Goal: Task Accomplishment & Management: Use online tool/utility

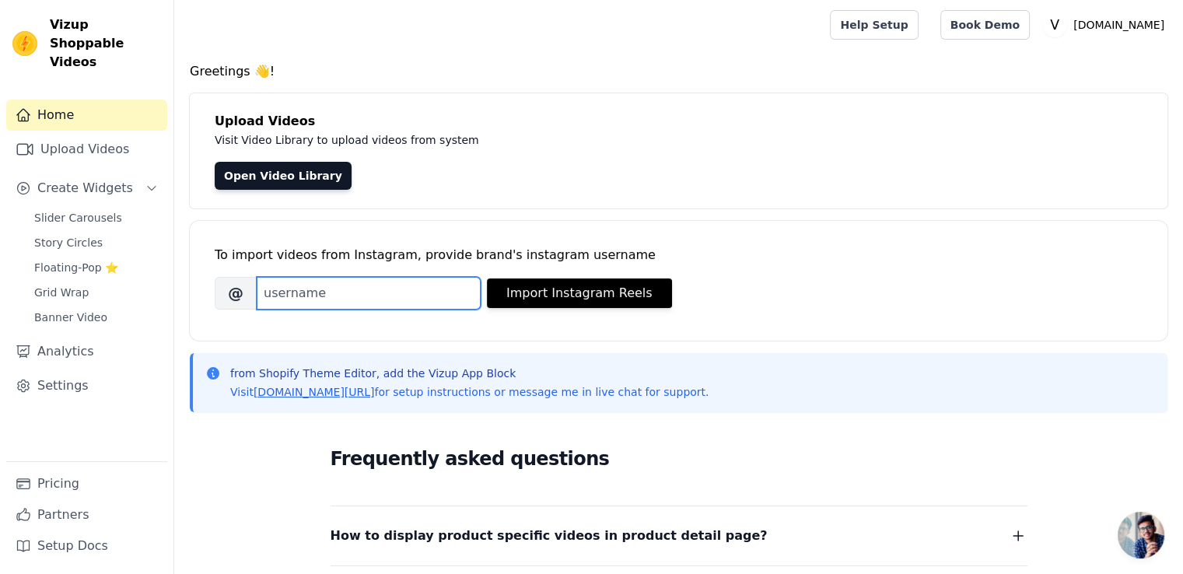
click at [453, 291] on input "Brand's Instagram Username" at bounding box center [369, 293] width 224 height 33
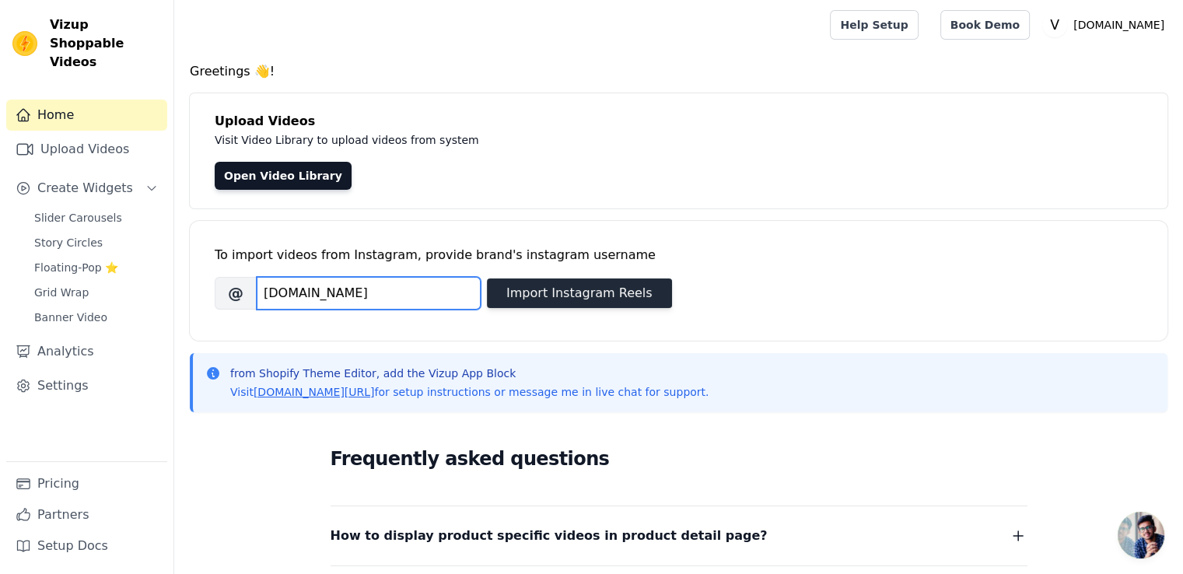
type input "veyluxor.store"
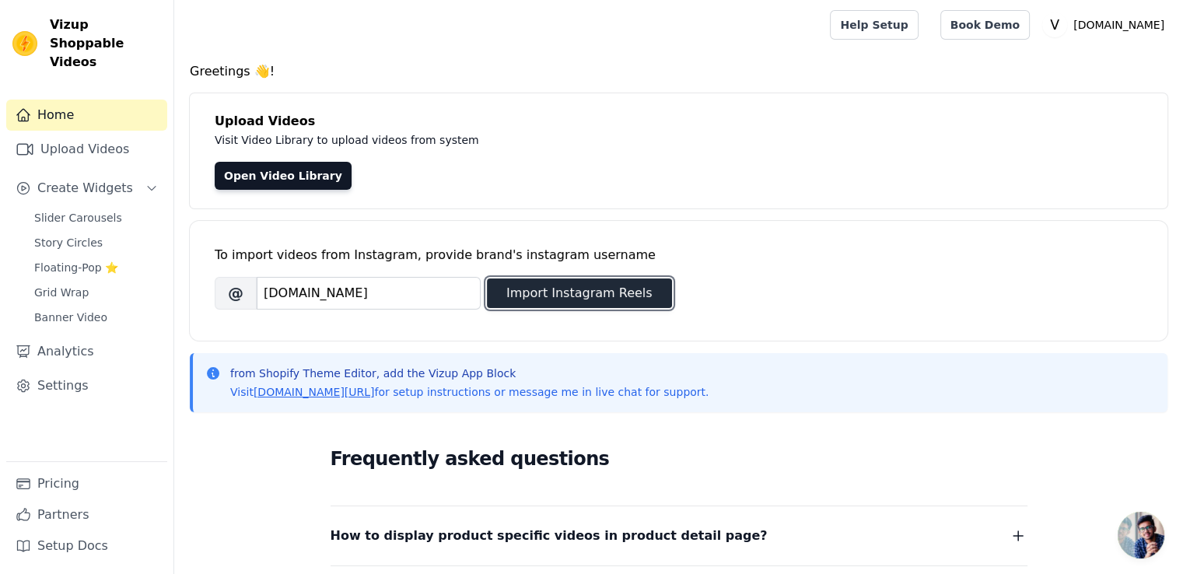
click at [588, 298] on button "Import Instagram Reels" at bounding box center [579, 293] width 185 height 30
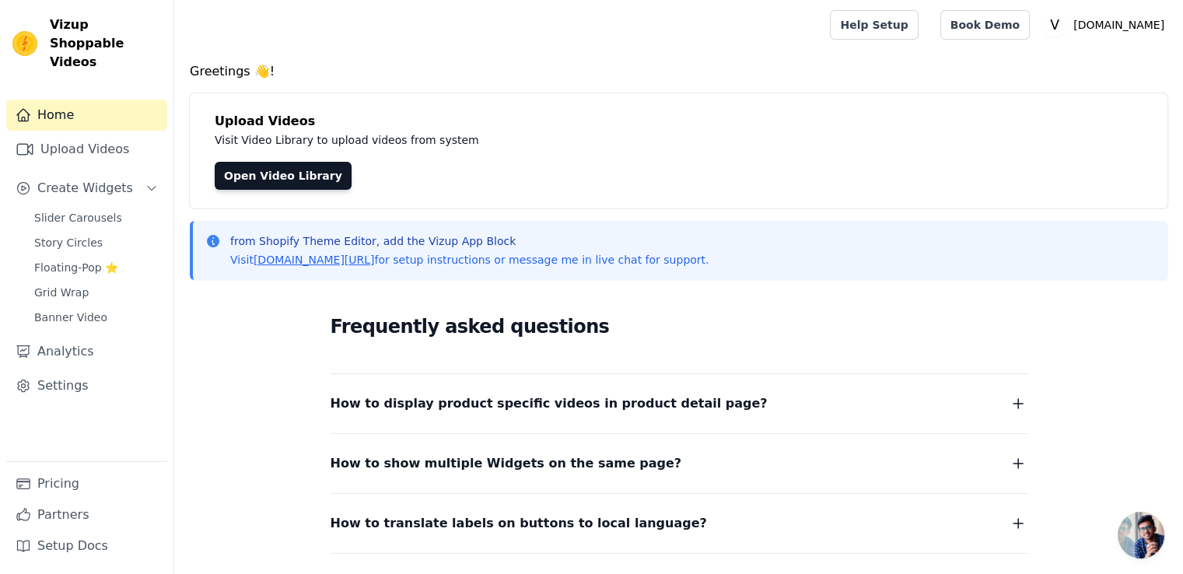
click at [783, 402] on button "How to display product specific videos in product detail page?" at bounding box center [678, 404] width 697 height 22
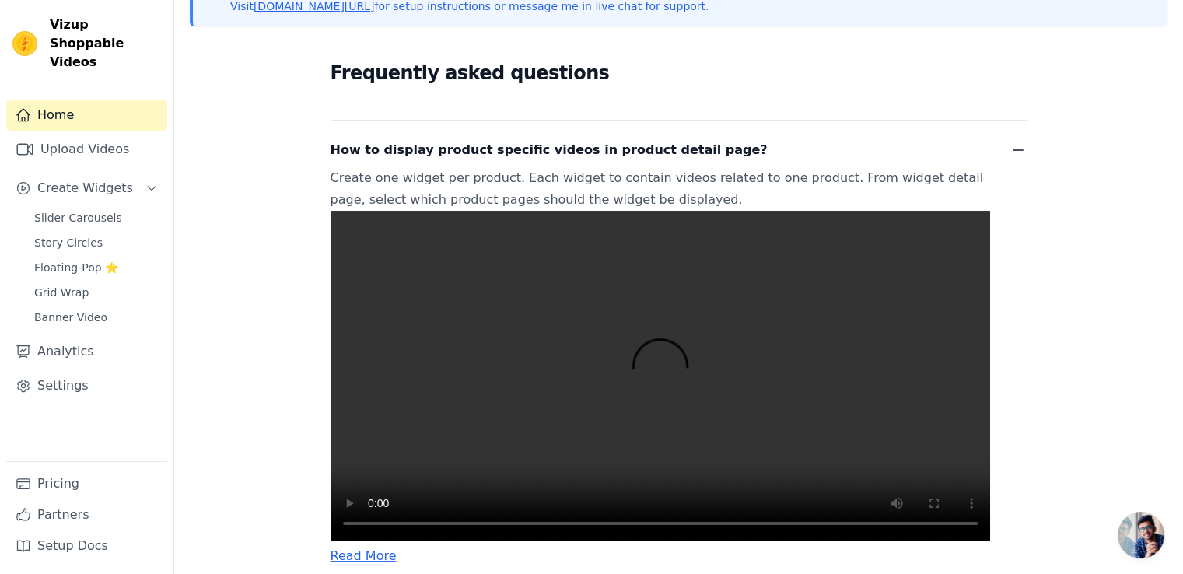
scroll to position [264, 0]
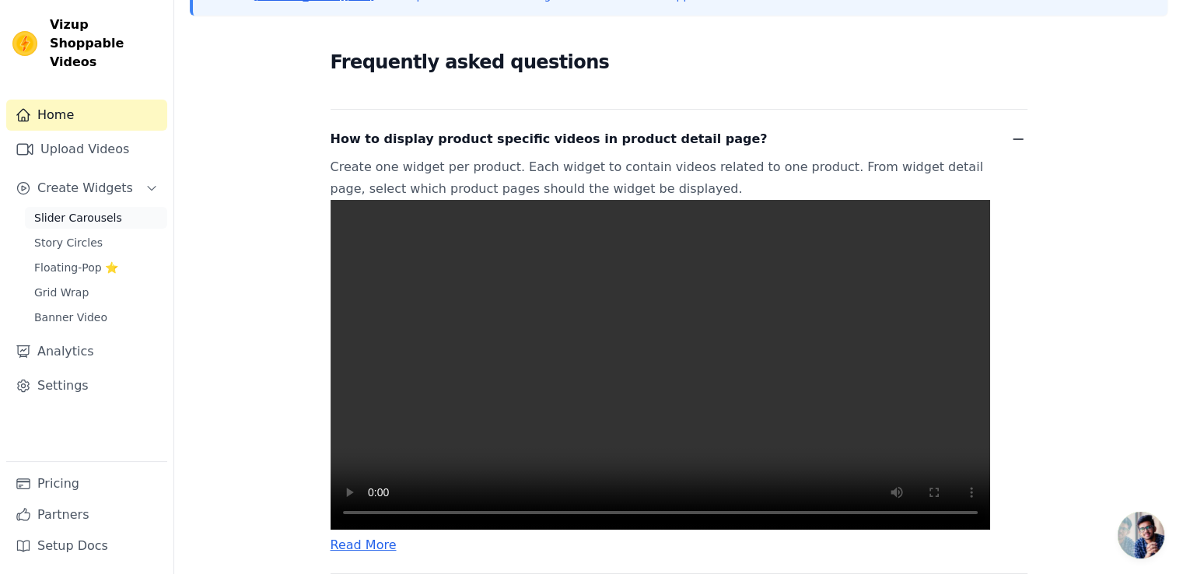
click at [86, 210] on span "Slider Carousels" at bounding box center [78, 218] width 88 height 16
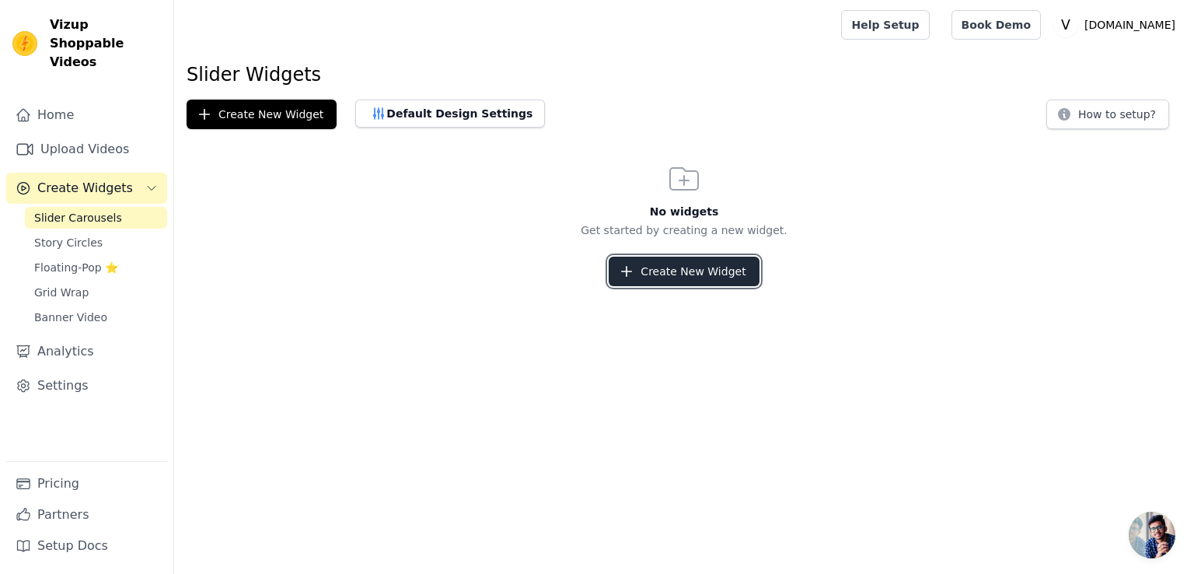
click at [642, 265] on button "Create New Widget" at bounding box center [684, 272] width 150 height 30
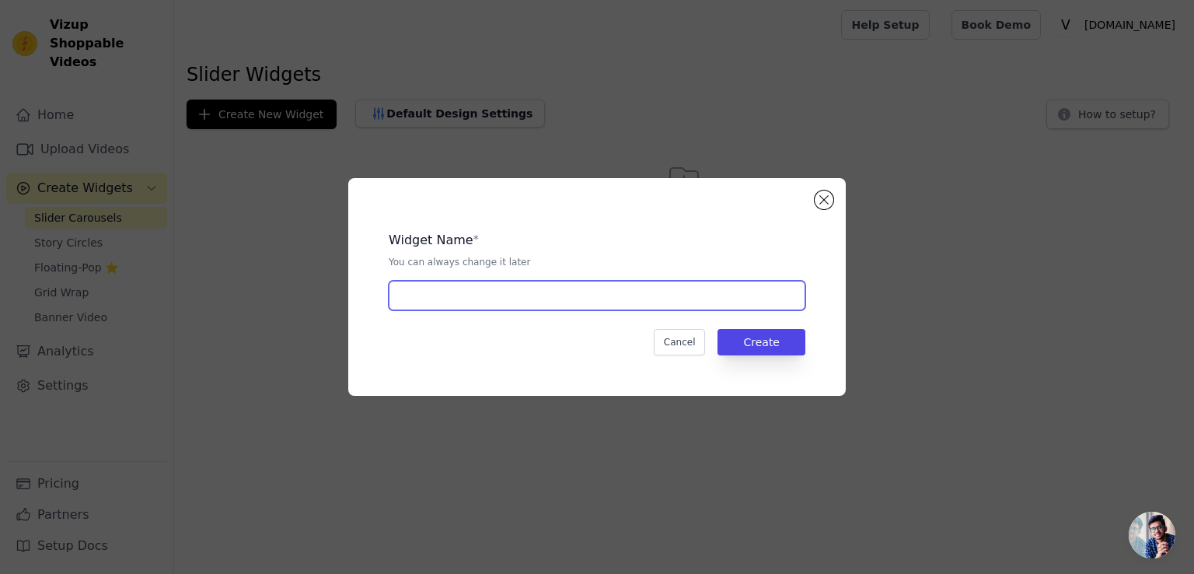
click at [533, 300] on input "text" at bounding box center [597, 296] width 417 height 30
type input "vey"
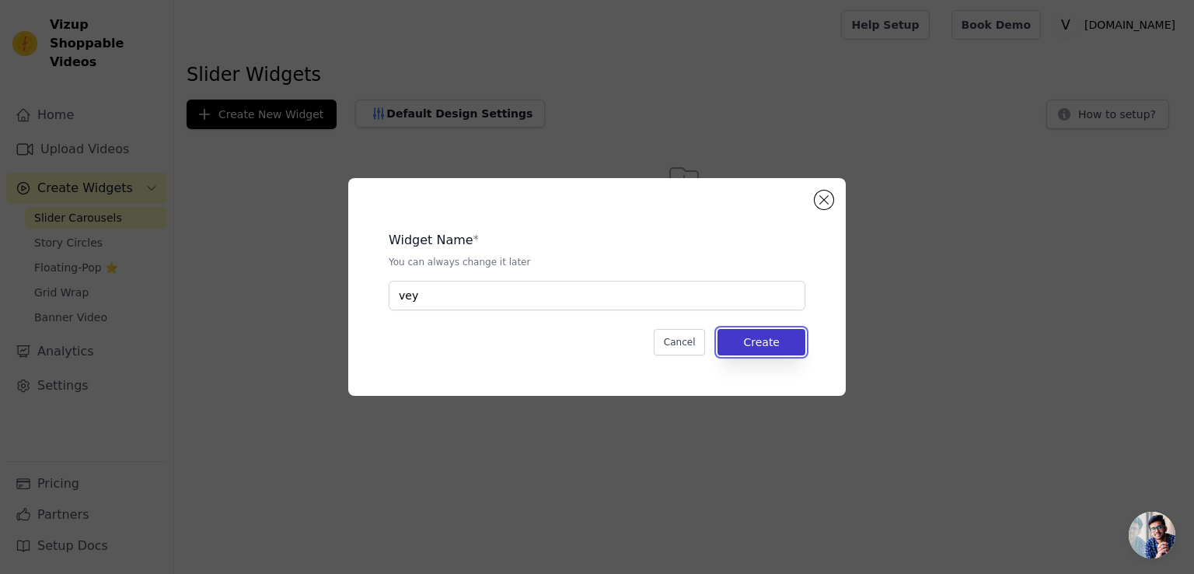
click at [739, 348] on button "Create" at bounding box center [762, 342] width 88 height 26
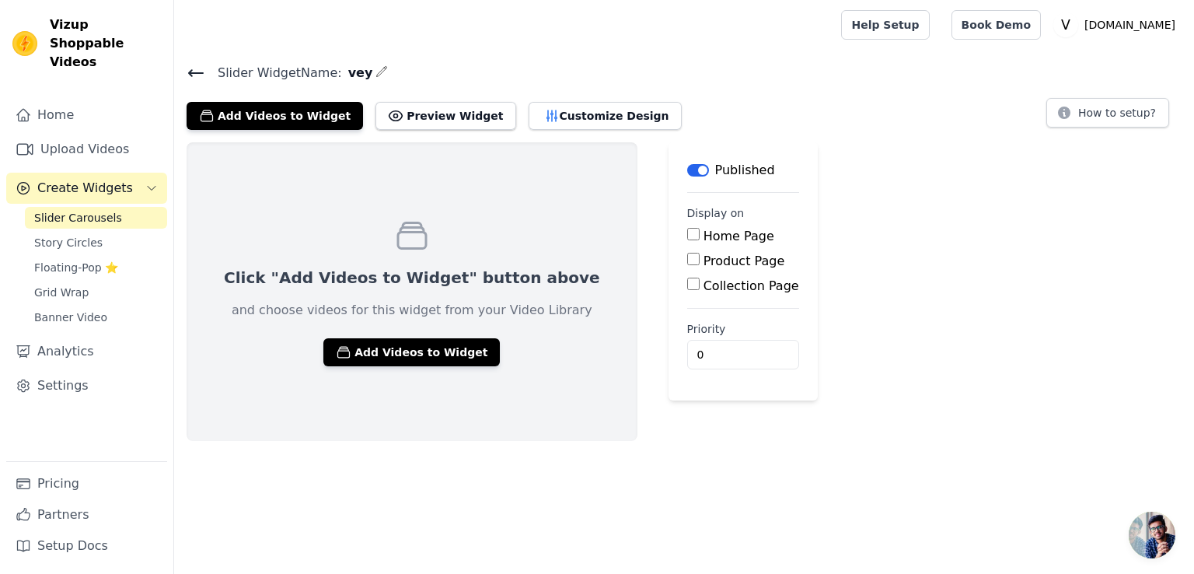
click at [704, 261] on label "Product Page" at bounding box center [745, 260] width 82 height 15
click at [687, 261] on input "Product Page" at bounding box center [693, 259] width 12 height 12
checkbox input "true"
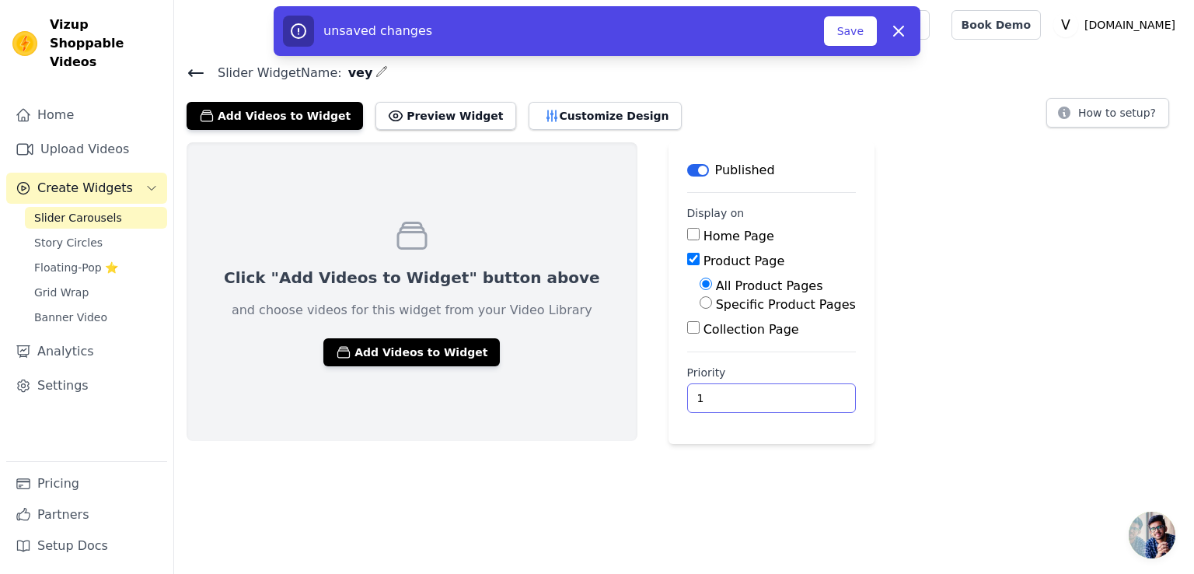
click at [746, 394] on input "1" at bounding box center [771, 398] width 169 height 30
click at [746, 394] on input "2" at bounding box center [771, 398] width 169 height 30
click at [746, 394] on input "3" at bounding box center [771, 398] width 169 height 30
click at [746, 394] on input "4" at bounding box center [771, 398] width 169 height 30
click at [746, 394] on input "5" at bounding box center [771, 398] width 169 height 30
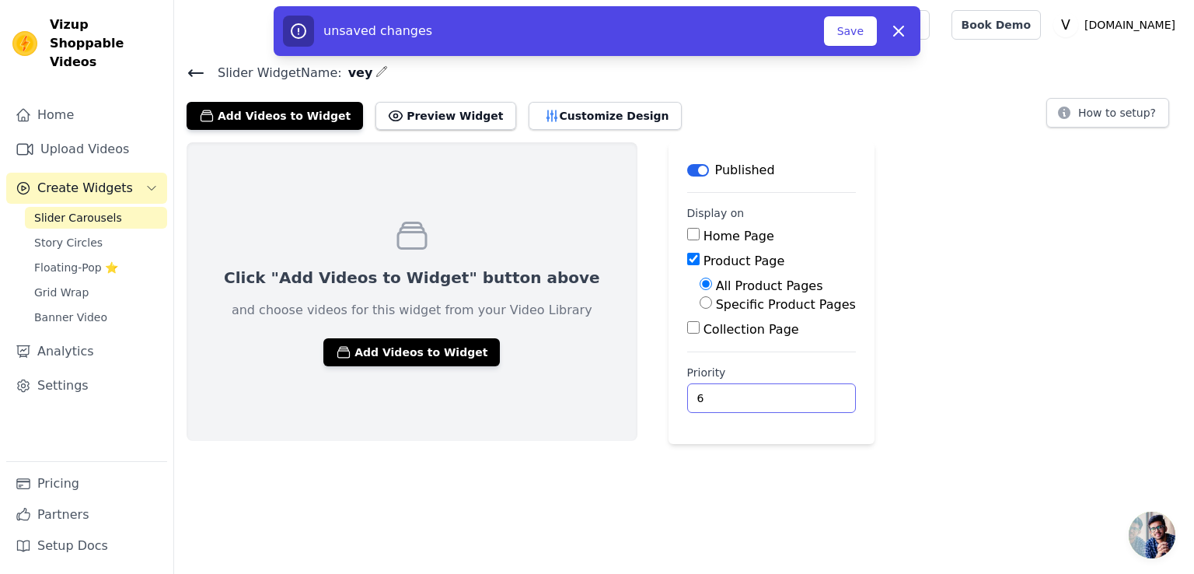
click at [746, 394] on input "6" at bounding box center [771, 398] width 169 height 30
type input "7"
click at [746, 394] on input "7" at bounding box center [771, 398] width 169 height 30
click at [440, 119] on button "Preview Widget" at bounding box center [446, 116] width 140 height 28
click at [584, 119] on button "Customize Design" at bounding box center [605, 116] width 153 height 28
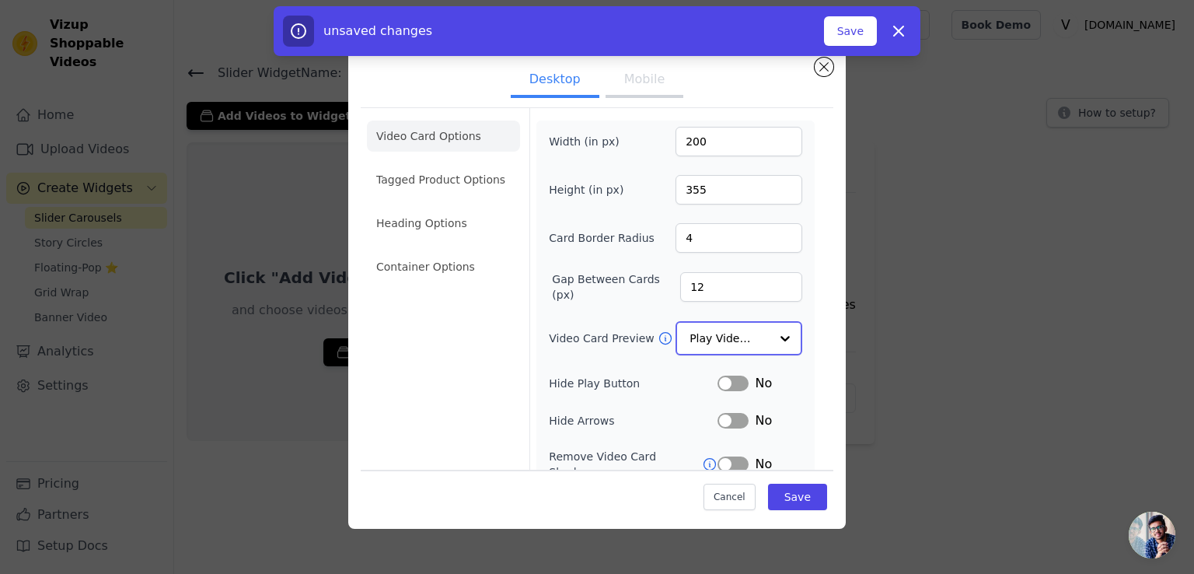
click at [770, 341] on div at bounding box center [785, 338] width 31 height 31
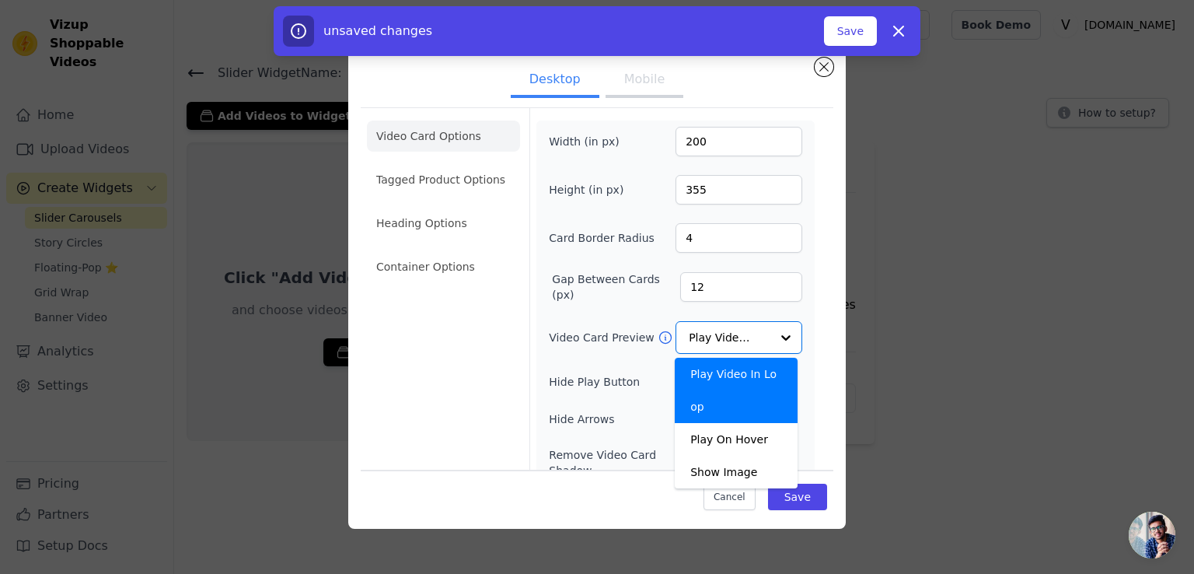
click at [869, 362] on div "Desktop Mobile Video Card Options Tagged Product Options Heading Options Contai…" at bounding box center [597, 286] width 1145 height 533
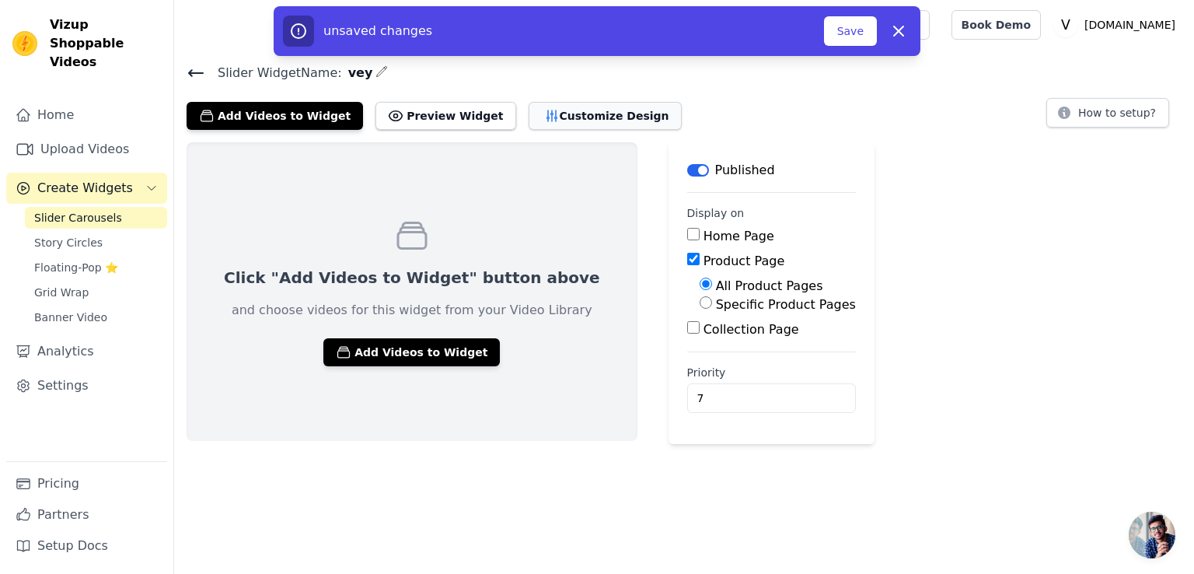
click at [589, 120] on button "Customize Design" at bounding box center [605, 116] width 153 height 28
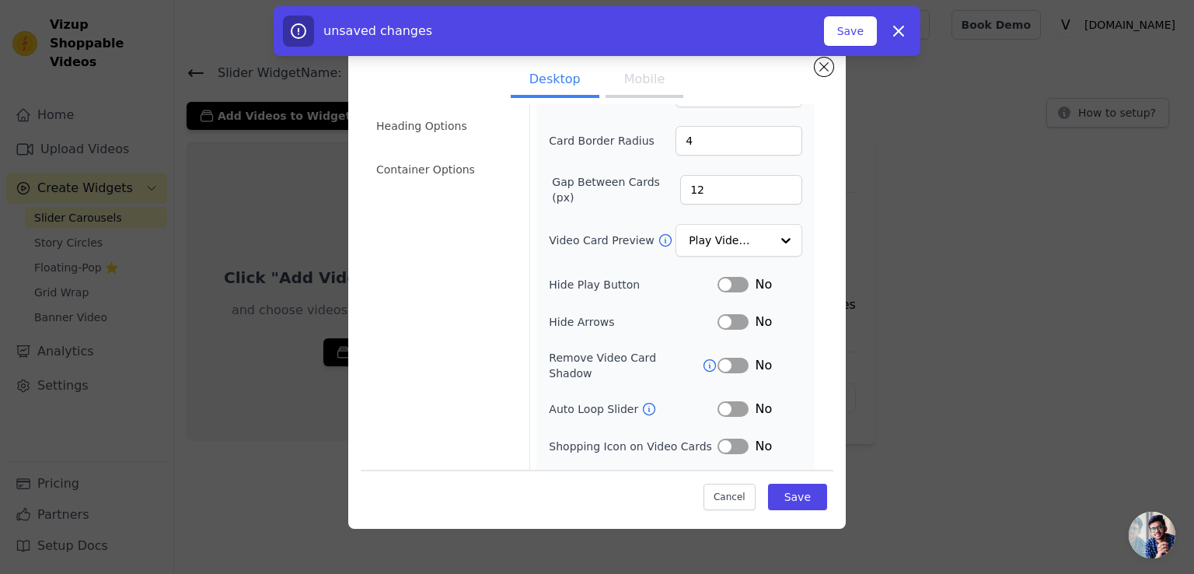
scroll to position [89, 0]
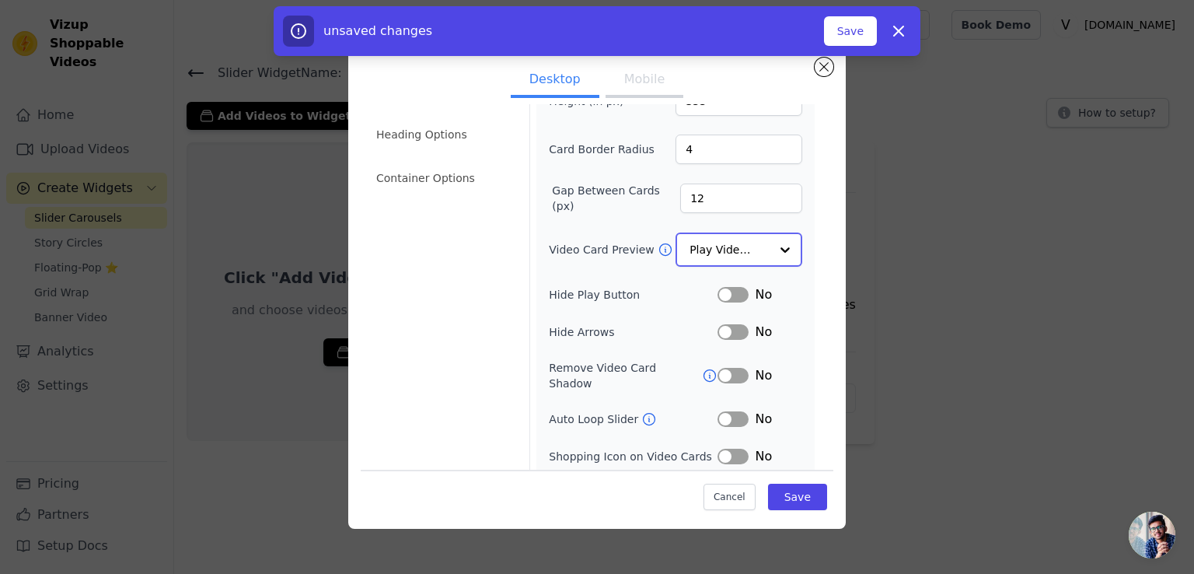
click at [757, 236] on input "Video Card Preview" at bounding box center [730, 249] width 80 height 31
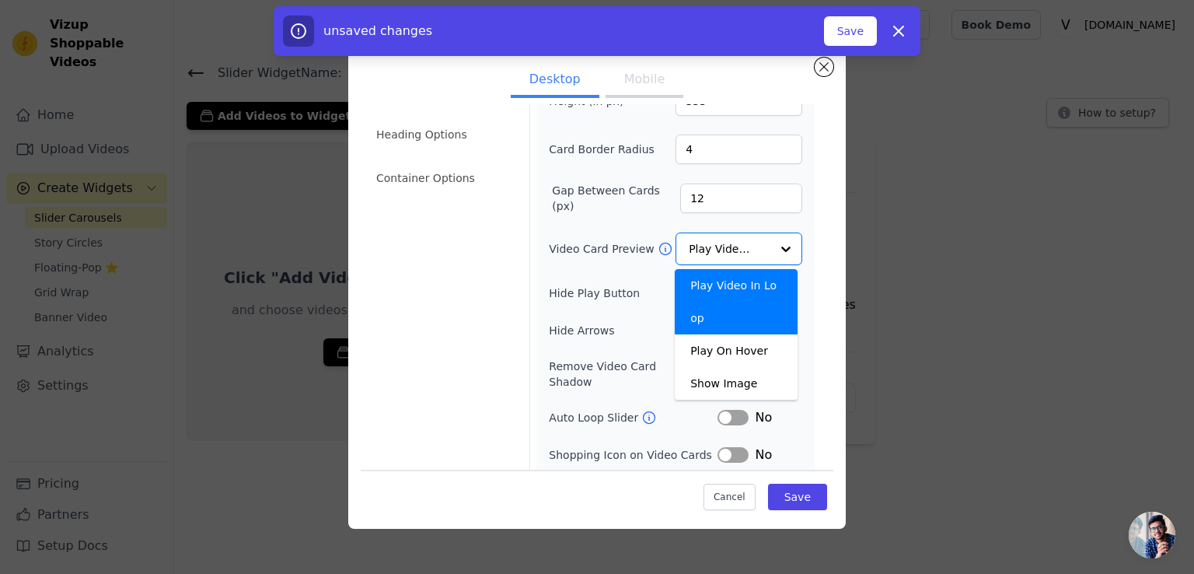
click at [816, 281] on div "Video Card Options Tagged Product Options Heading Options Container Options Wid…" at bounding box center [597, 266] width 473 height 495
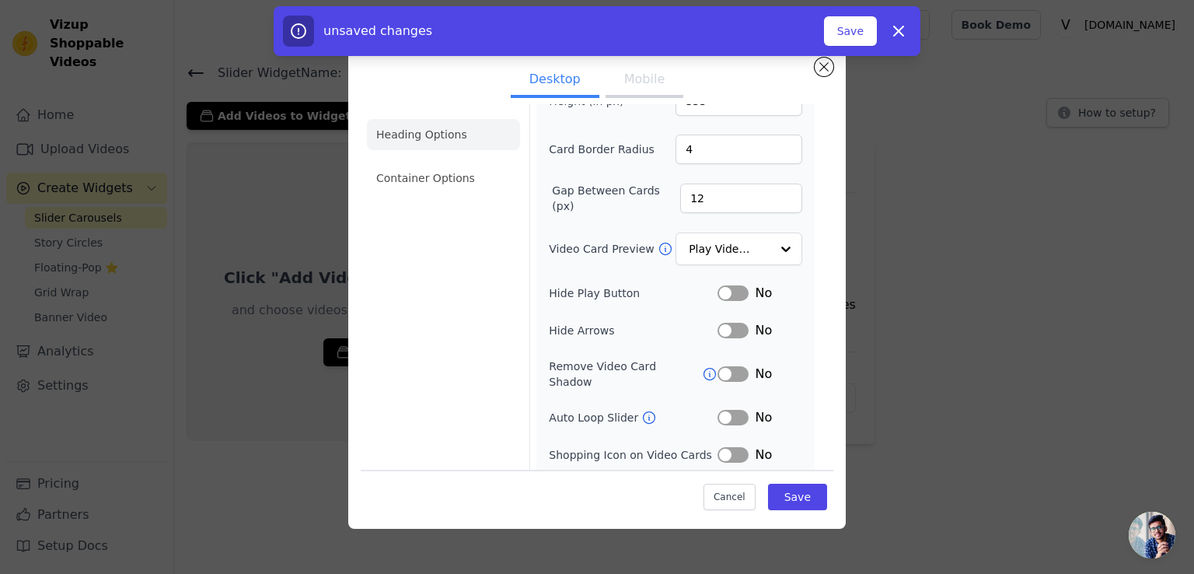
click at [398, 141] on li "Heading Options" at bounding box center [443, 134] width 153 height 31
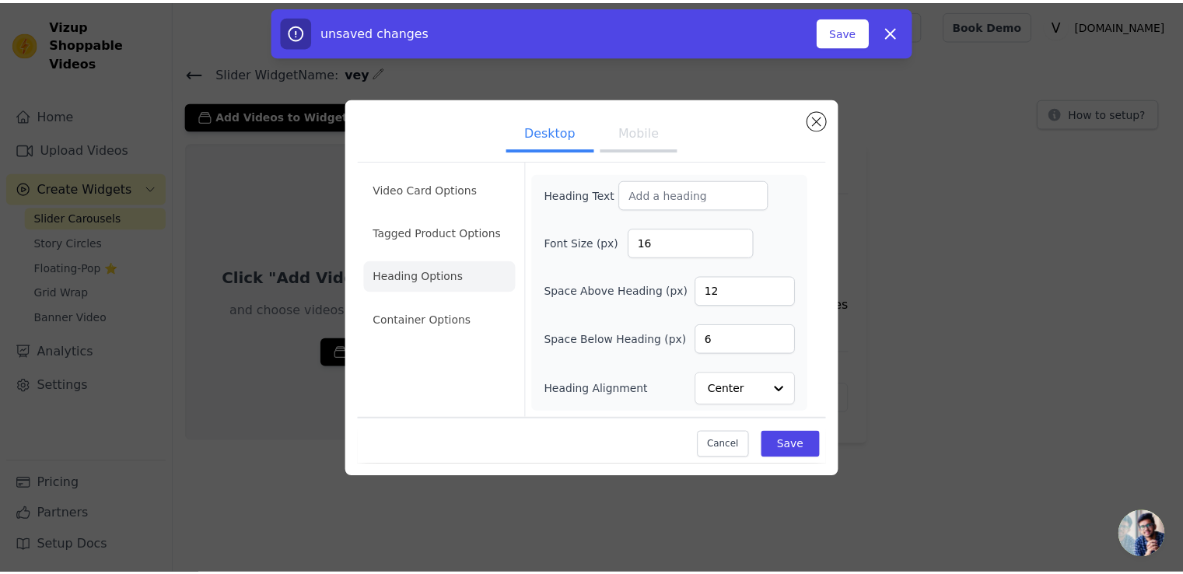
scroll to position [0, 0]
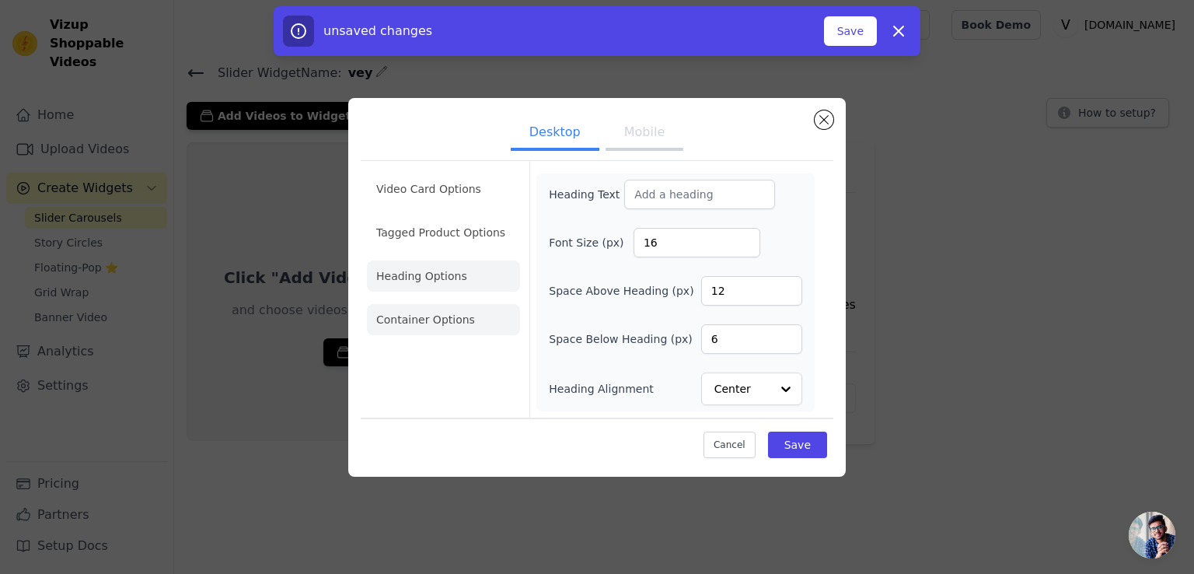
click at [454, 312] on li "Container Options" at bounding box center [443, 319] width 153 height 31
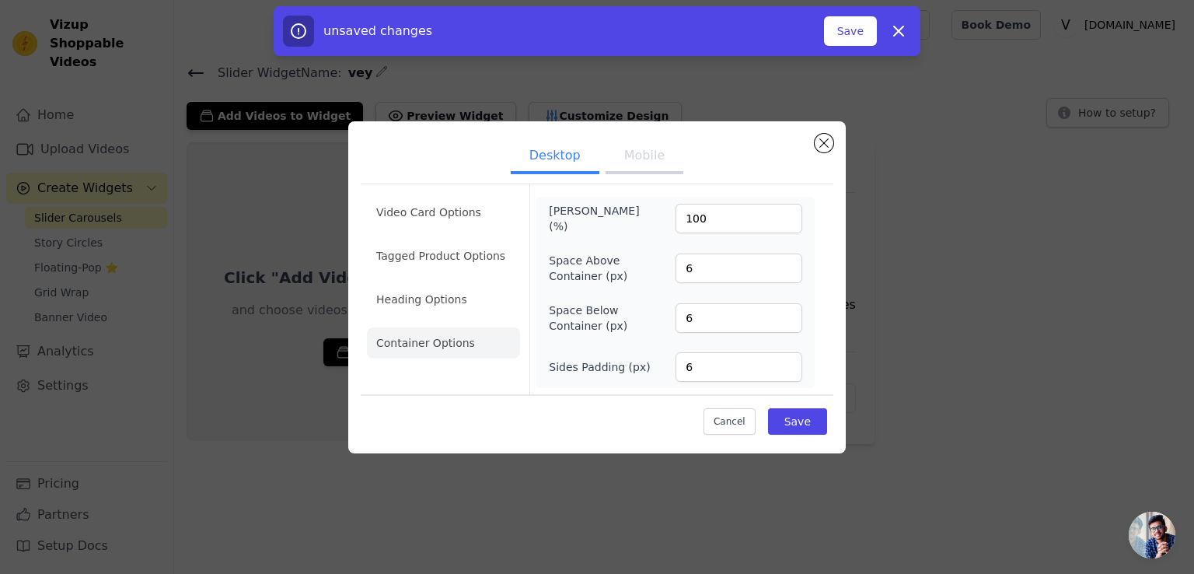
click at [797, 402] on div "Cancel Save" at bounding box center [597, 417] width 473 height 47
click at [802, 414] on button "Save" at bounding box center [797, 421] width 59 height 26
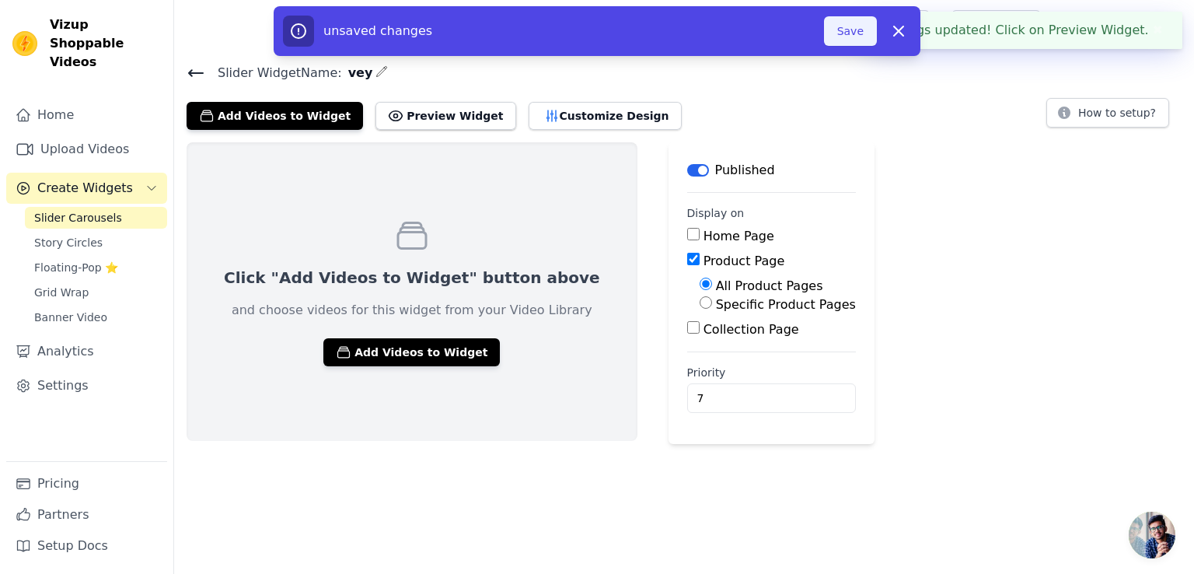
click at [849, 30] on button "Save" at bounding box center [850, 31] width 53 height 30
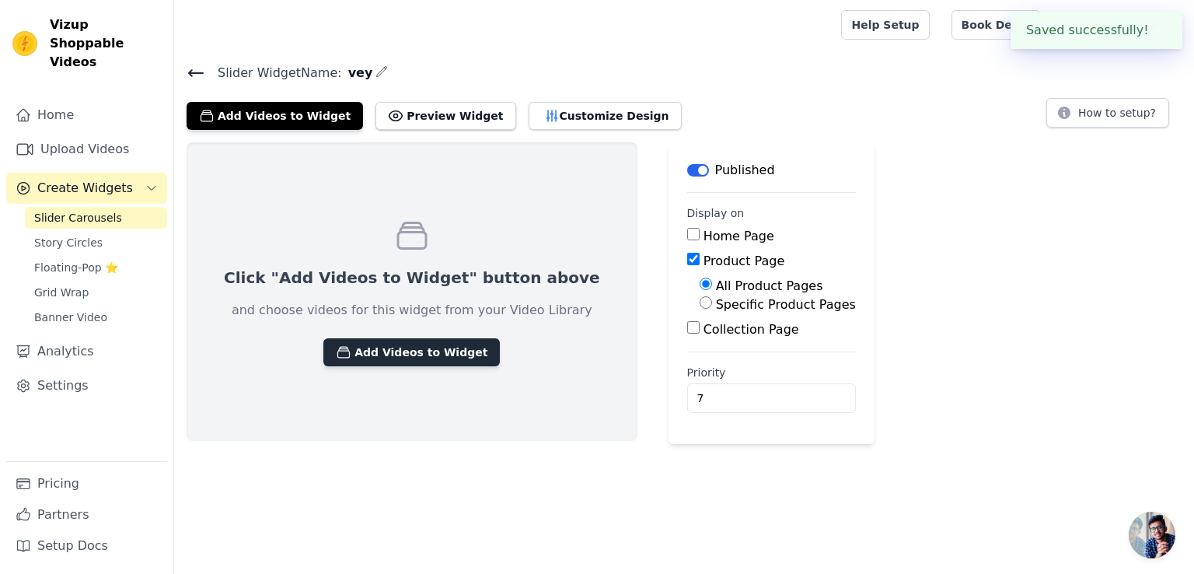
click at [393, 351] on button "Add Videos to Widget" at bounding box center [411, 352] width 177 height 28
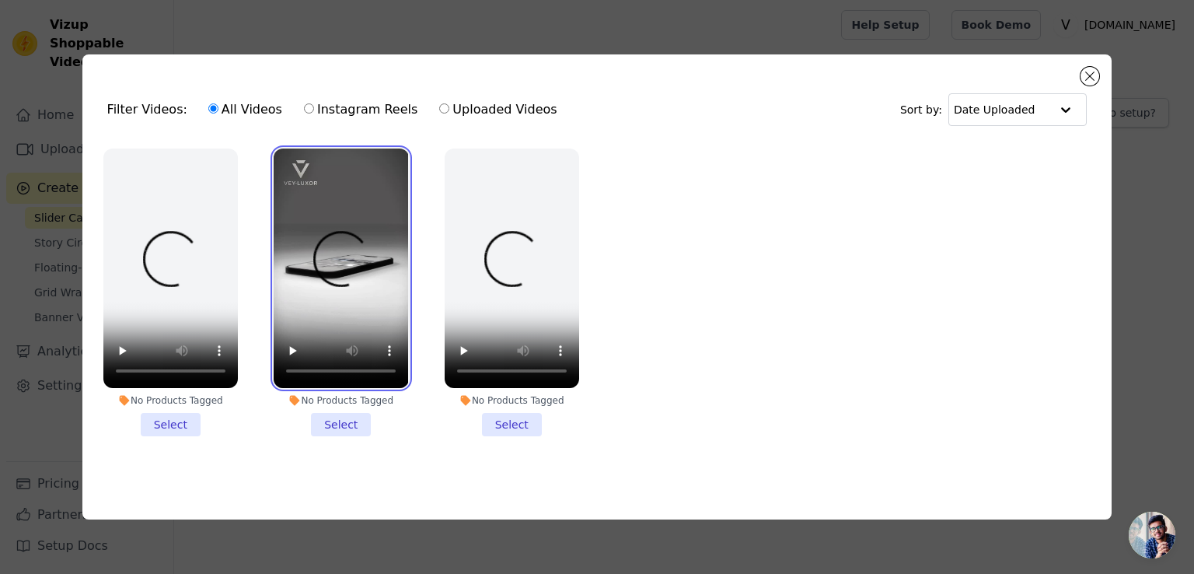
click at [367, 285] on video at bounding box center [341, 268] width 135 height 239
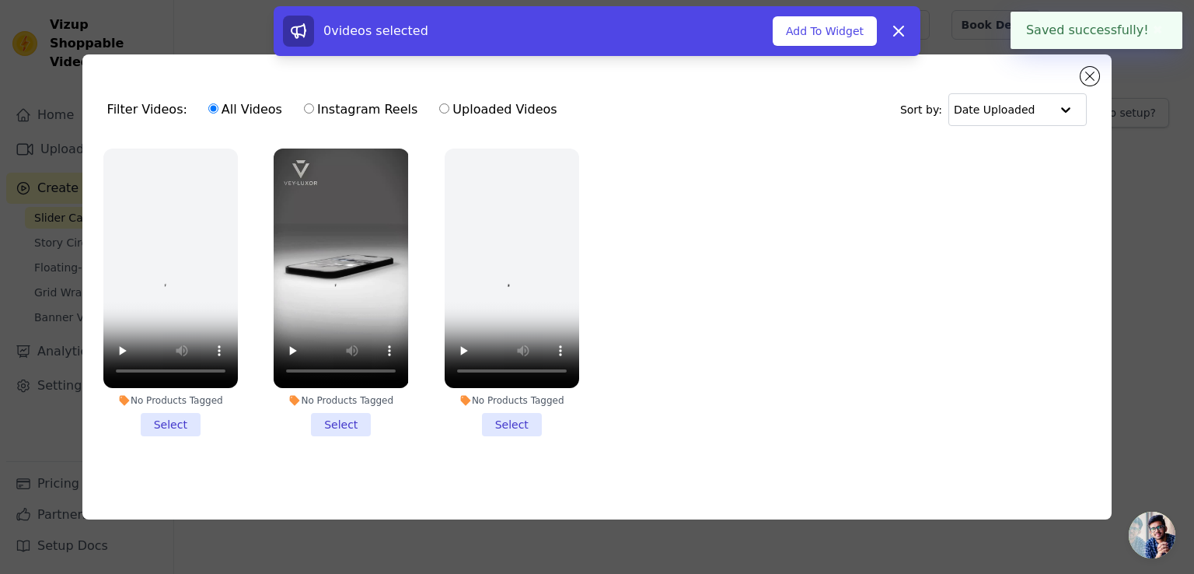
click at [353, 423] on li "No Products Tagged Select" at bounding box center [341, 293] width 135 height 288
click at [0, 0] on input "No Products Tagged Select" at bounding box center [0, 0] width 0 height 0
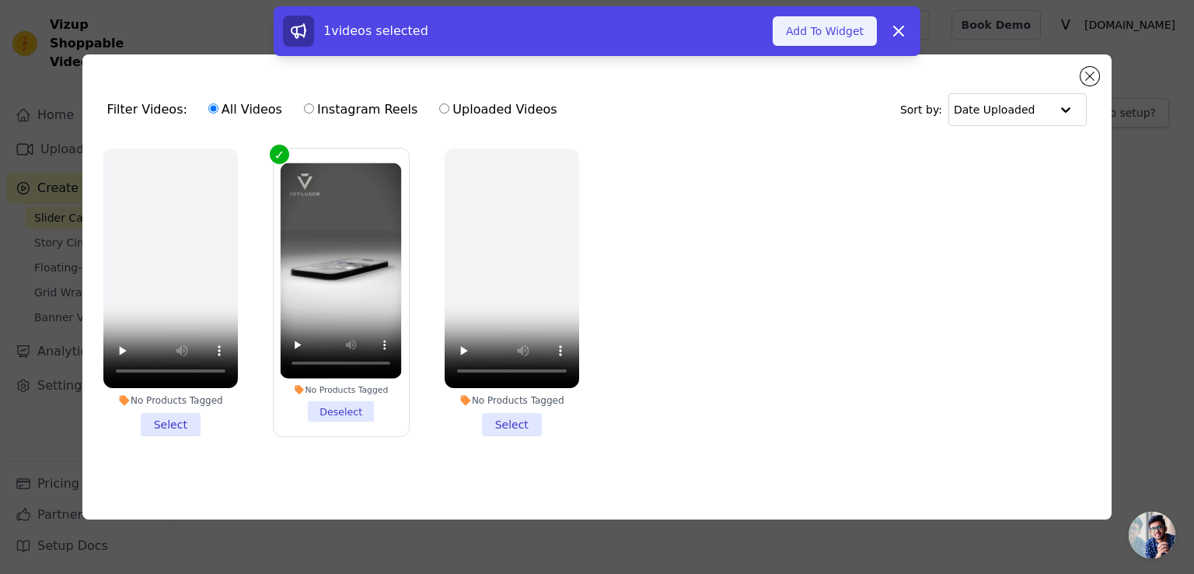
click at [837, 36] on button "Add To Widget" at bounding box center [825, 31] width 104 height 30
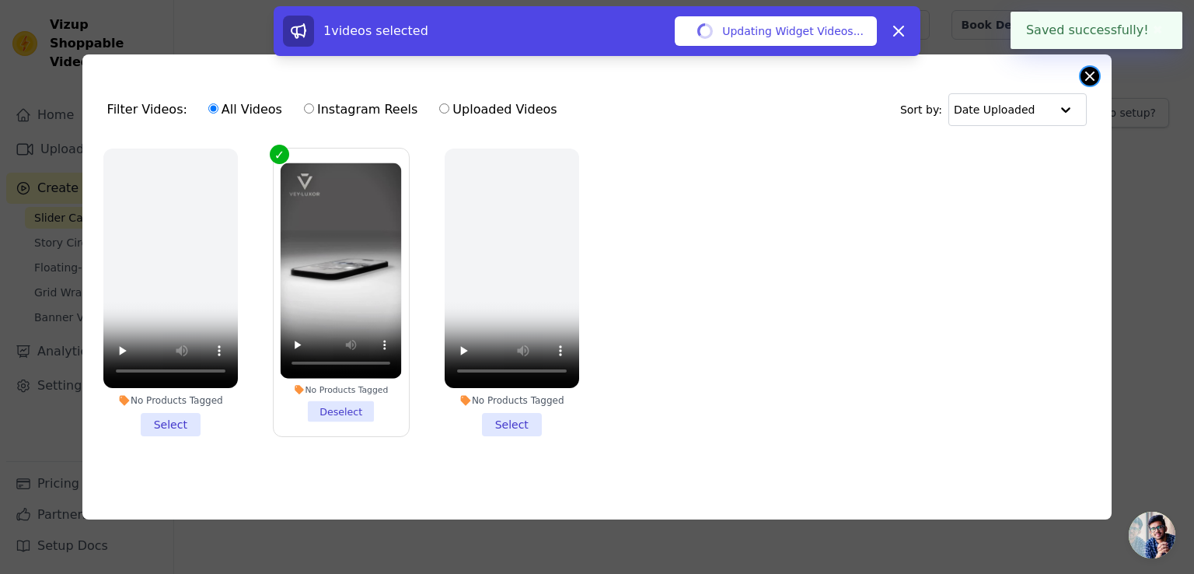
click at [1096, 78] on button "Close modal" at bounding box center [1090, 76] width 19 height 19
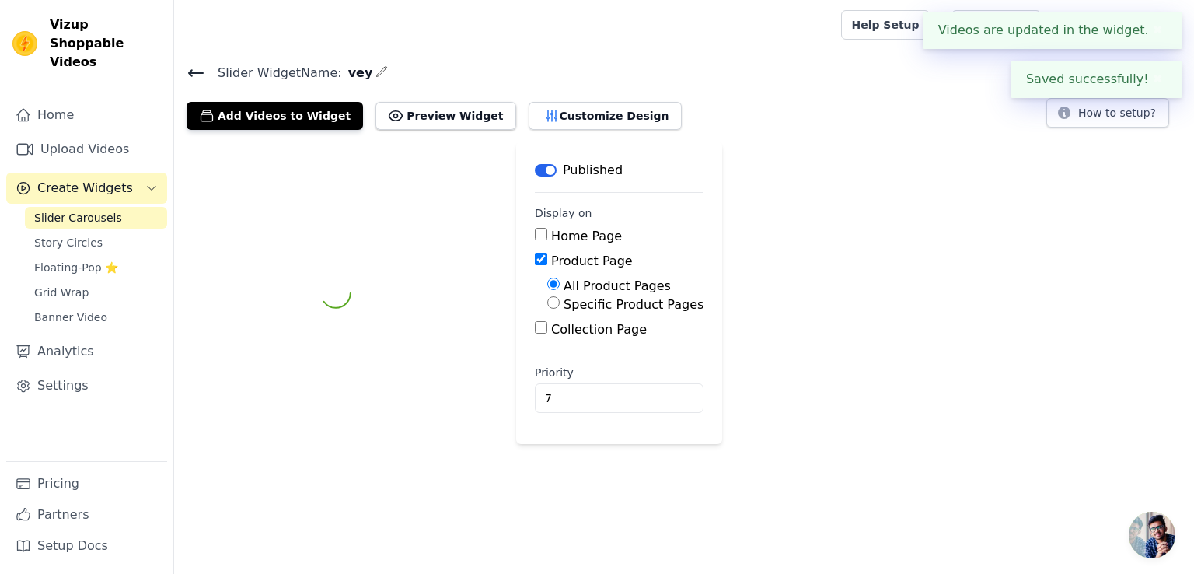
click at [412, 321] on div at bounding box center [336, 293] width 299 height 302
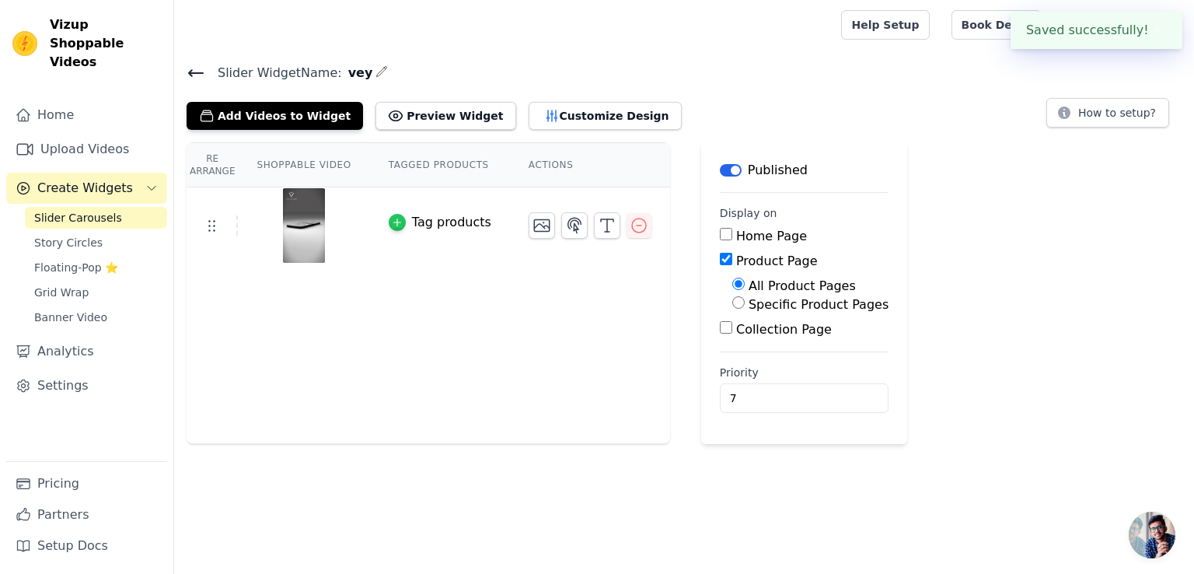
click at [392, 222] on icon "button" at bounding box center [397, 222] width 11 height 11
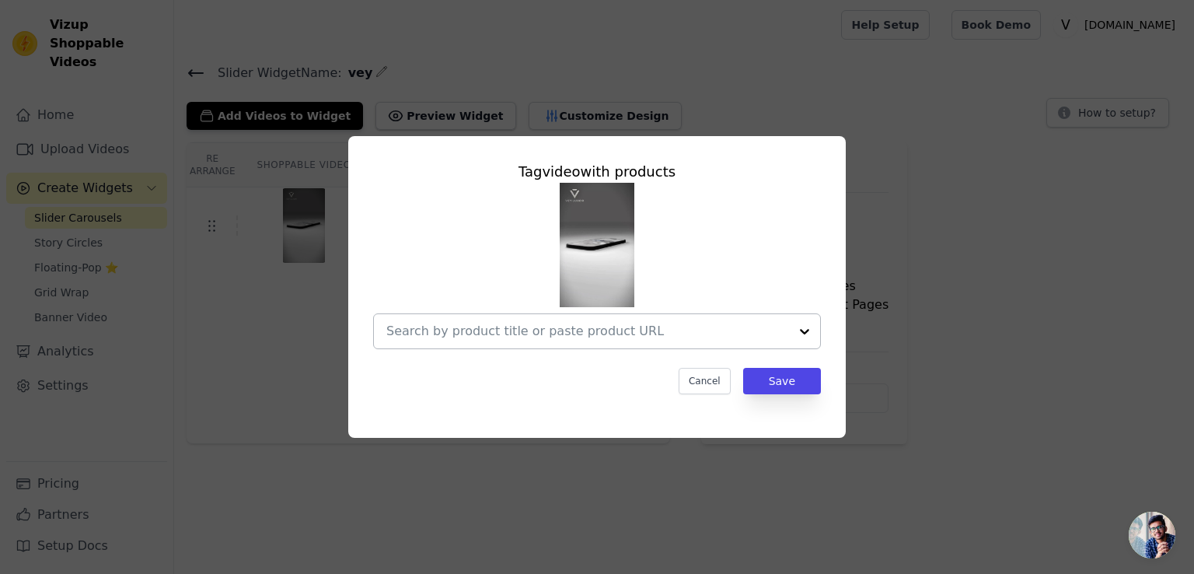
click at [737, 341] on div at bounding box center [587, 331] width 403 height 34
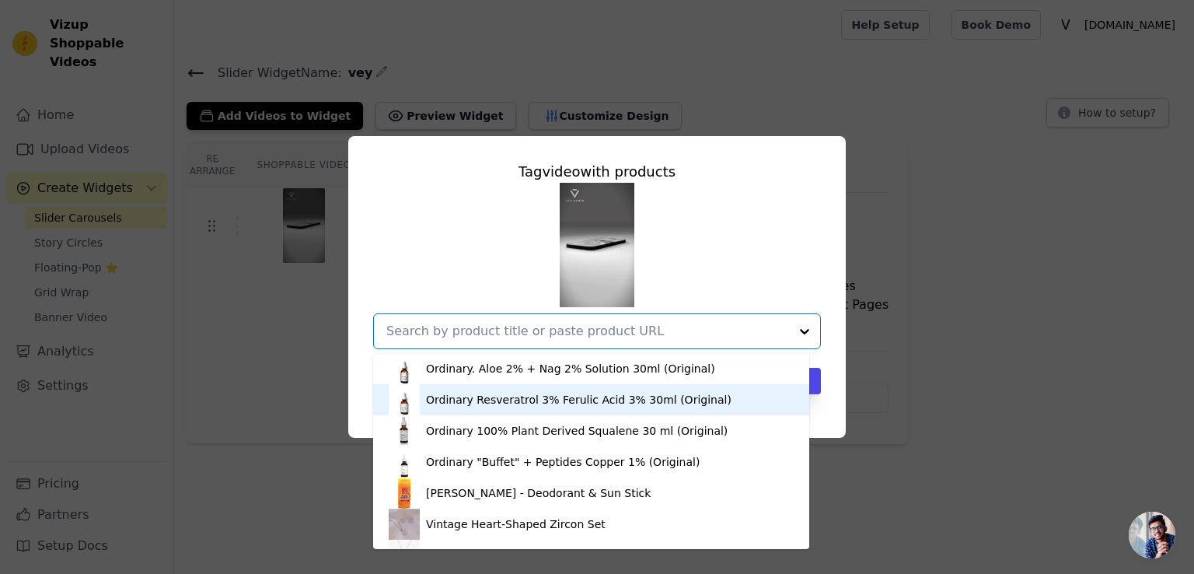
click at [946, 470] on div "Tag video with products Ordinary. Aloe 2% + Nag 2% Solution 30ml (Original) Ord…" at bounding box center [597, 287] width 1194 height 574
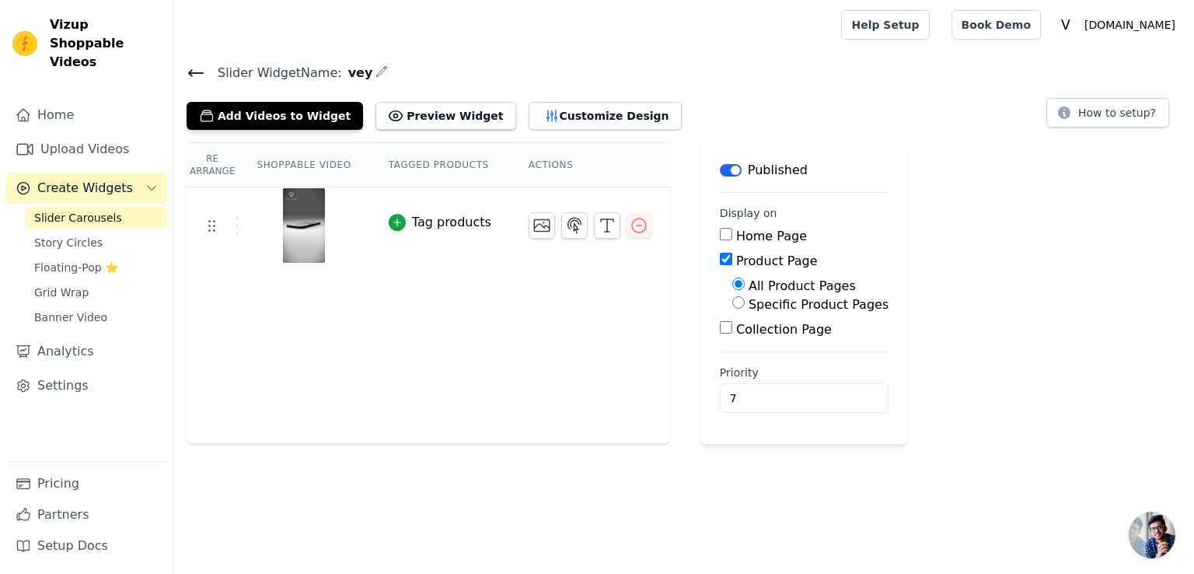
click at [397, 231] on td "Tag products" at bounding box center [440, 225] width 140 height 77
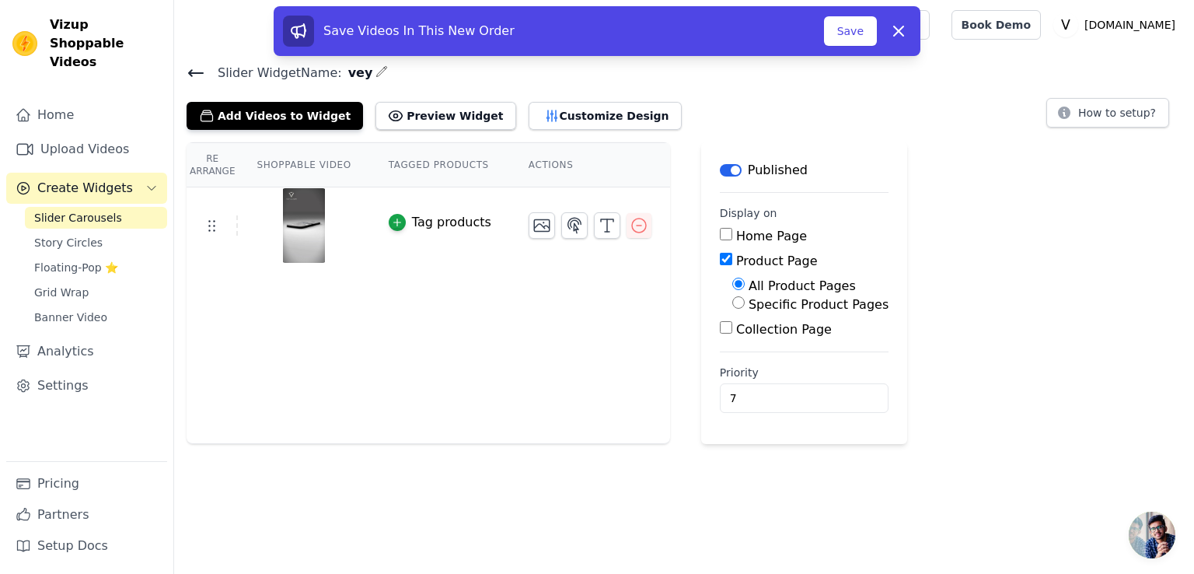
click at [417, 217] on div "Tag products" at bounding box center [451, 222] width 79 height 19
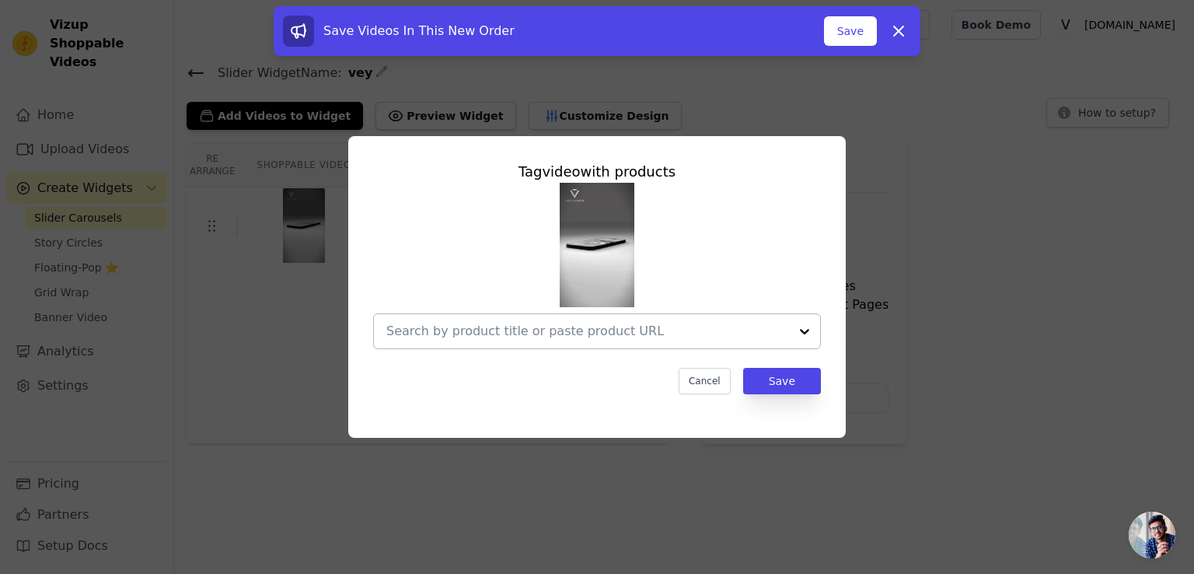
click at [594, 322] on input "text" at bounding box center [587, 331] width 403 height 19
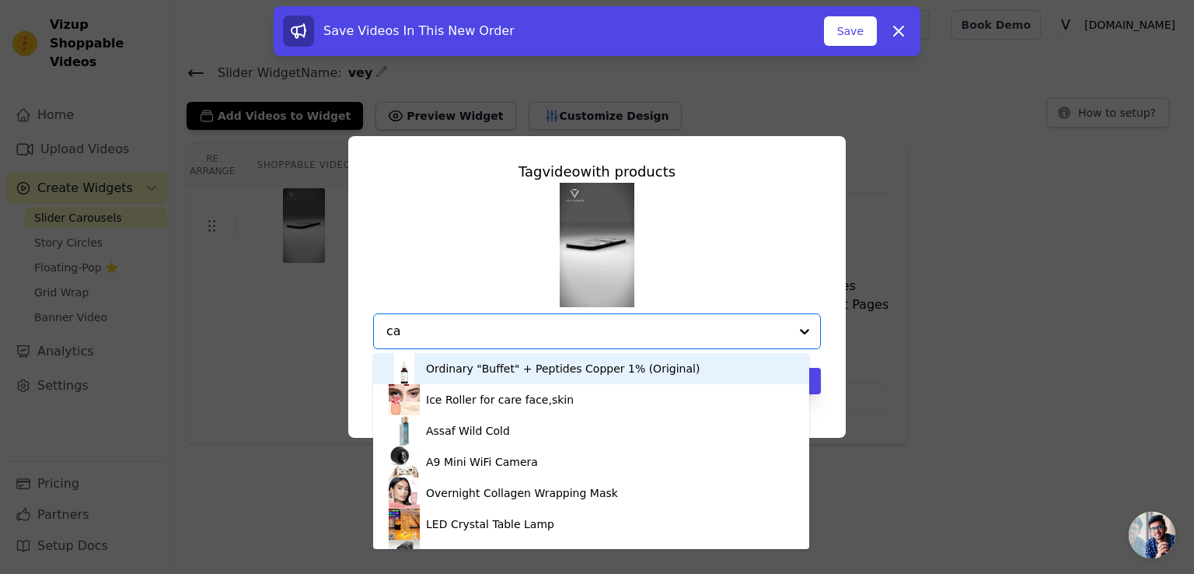
type input "car"
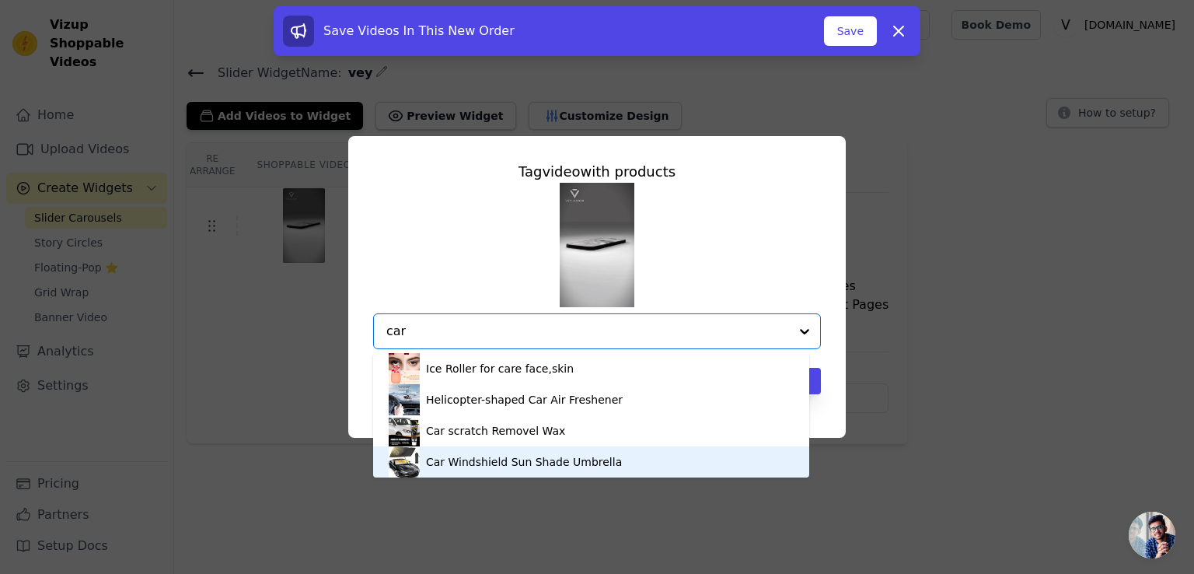
click at [529, 452] on div "Car Windshield Sun Shade Umbrella" at bounding box center [591, 461] width 405 height 31
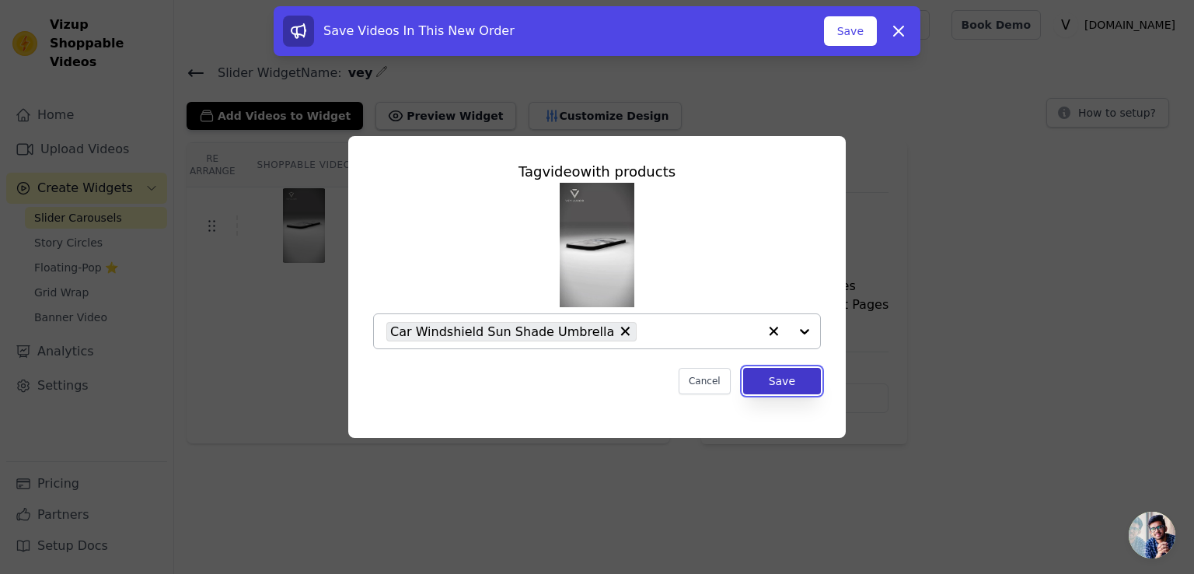
click at [782, 380] on button "Save" at bounding box center [782, 381] width 78 height 26
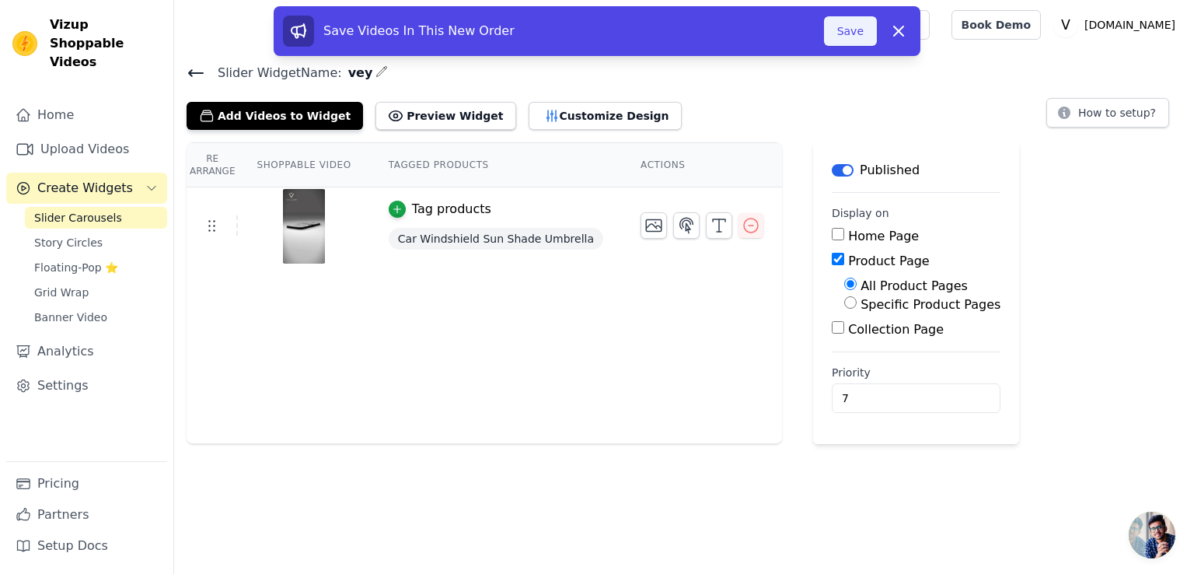
click at [872, 23] on button "Save" at bounding box center [850, 31] width 53 height 30
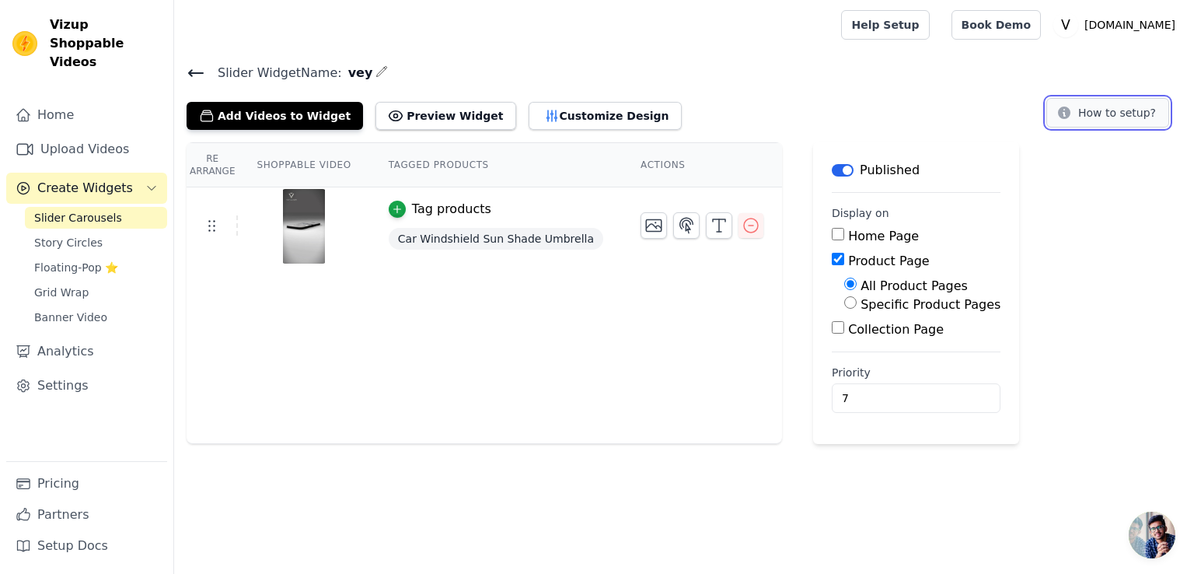
click at [1087, 107] on button "How to setup?" at bounding box center [1108, 113] width 123 height 30
click at [447, 114] on button "Preview Widget" at bounding box center [446, 116] width 140 height 28
click at [93, 235] on span "Story Circles" at bounding box center [68, 243] width 68 height 16
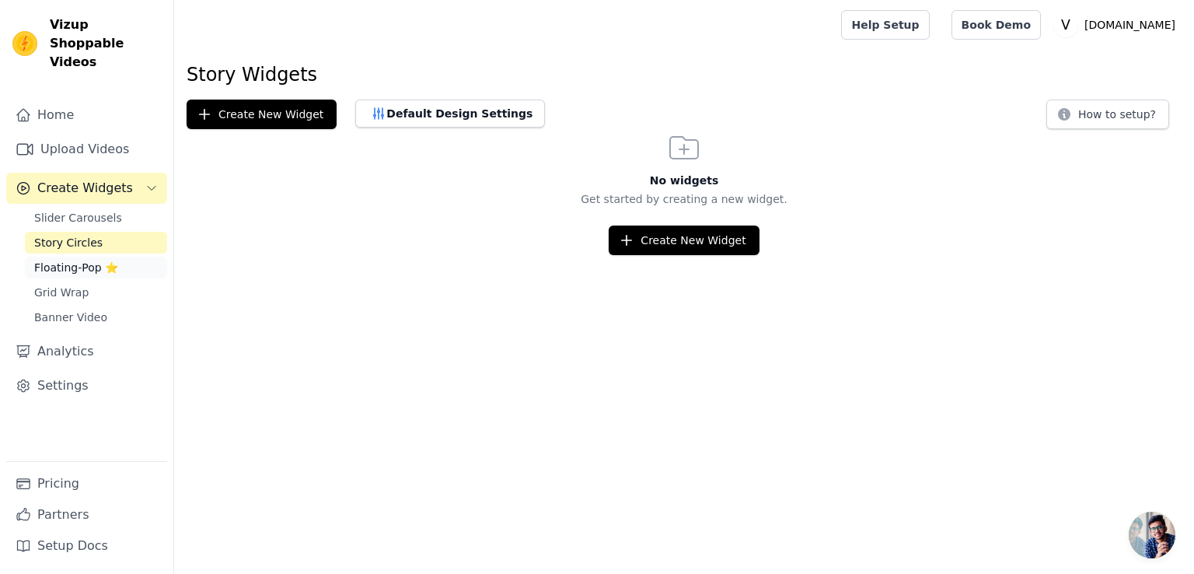
click at [65, 260] on span "Floating-Pop ⭐" at bounding box center [76, 268] width 84 height 16
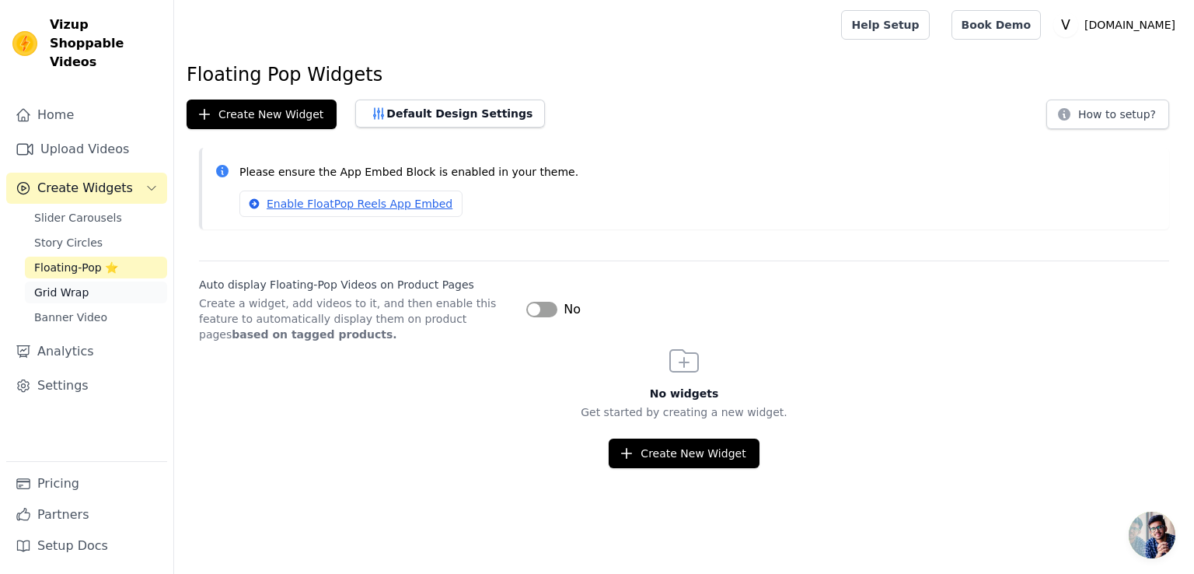
click at [65, 285] on span "Grid Wrap" at bounding box center [61, 293] width 54 height 16
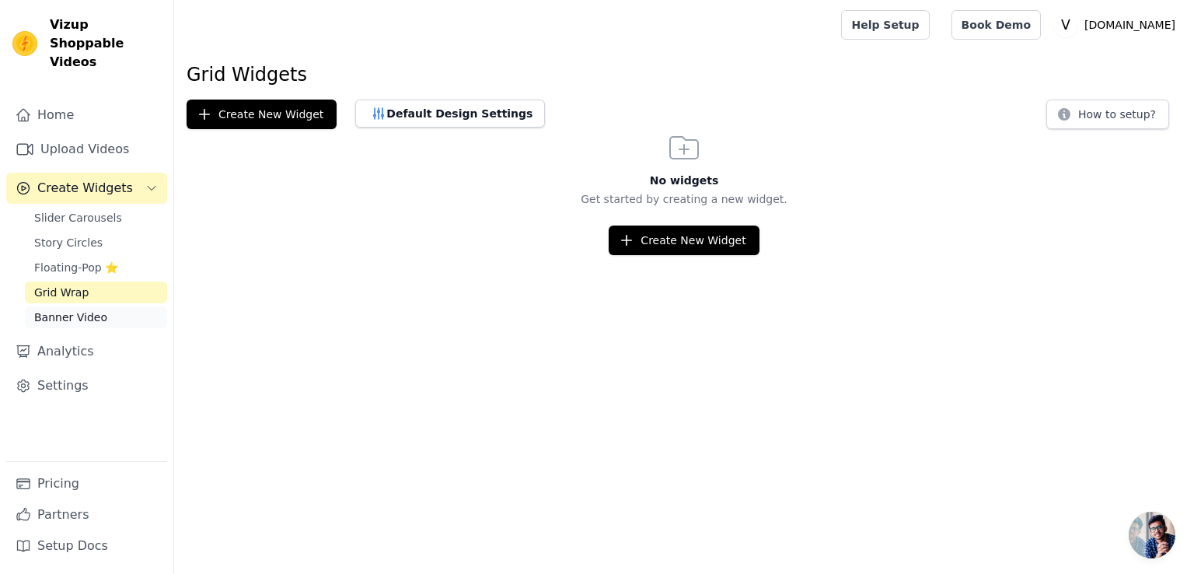
click at [68, 309] on span "Banner Video" at bounding box center [70, 317] width 73 height 16
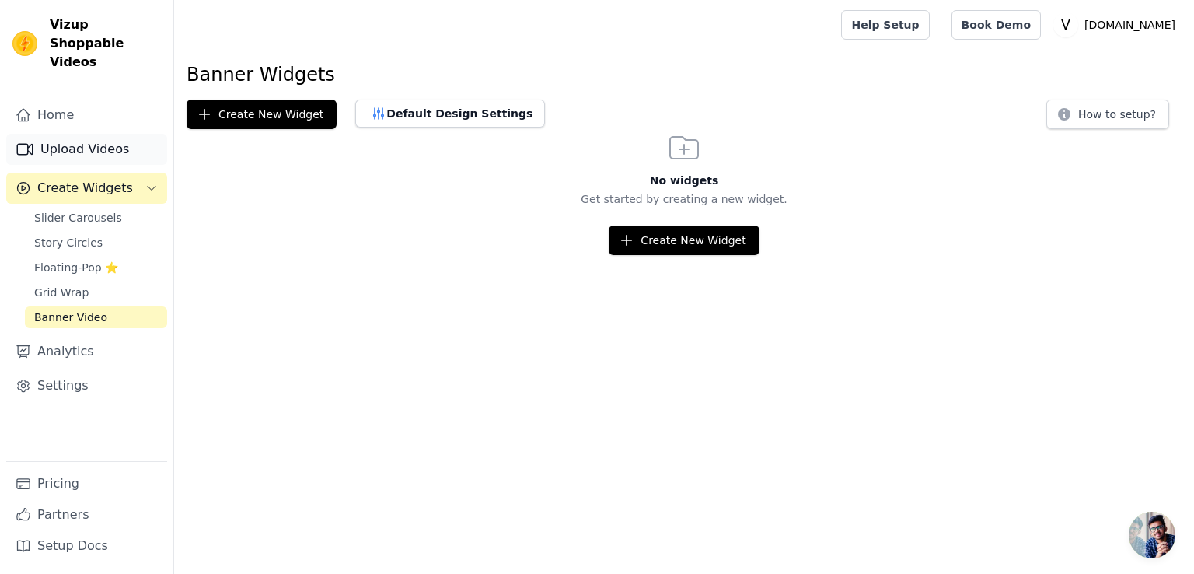
click at [51, 141] on link "Upload Videos" at bounding box center [86, 149] width 161 height 31
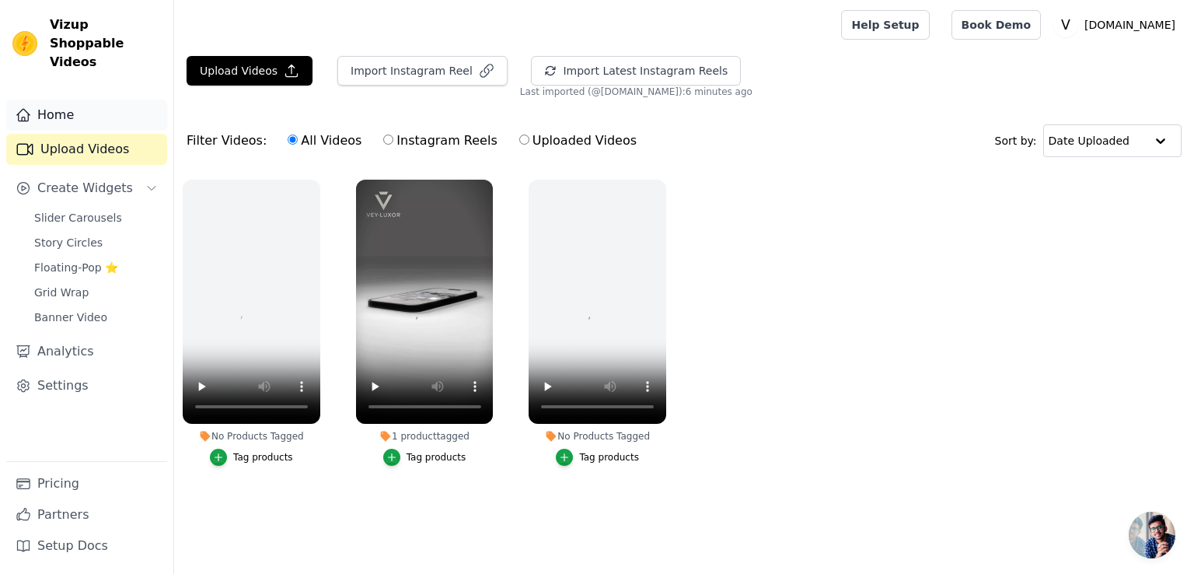
click at [90, 103] on link "Home" at bounding box center [86, 115] width 161 height 31
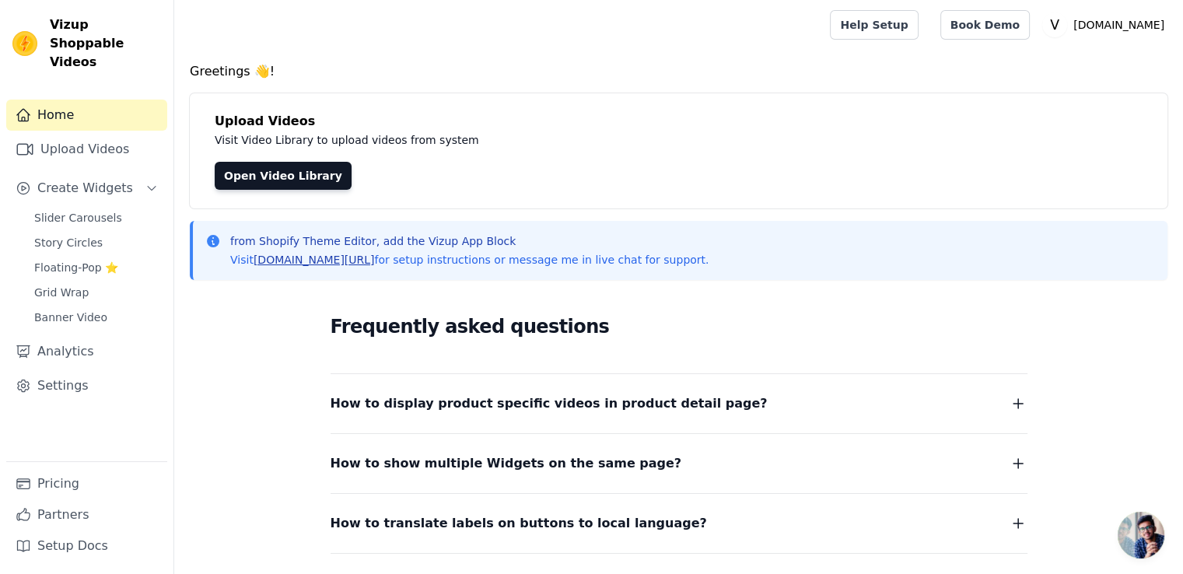
click at [318, 260] on link "[DOMAIN_NAME][URL]" at bounding box center [313, 259] width 121 height 12
click at [327, 268] on div "from Shopify Theme Editor, add the Vizup App Block Visit vizupcommerce.com/docs…" at bounding box center [678, 250] width 977 height 59
click at [333, 265] on link "[DOMAIN_NAME][URL]" at bounding box center [313, 259] width 121 height 12
click at [107, 210] on span "Slider Carousels" at bounding box center [78, 218] width 88 height 16
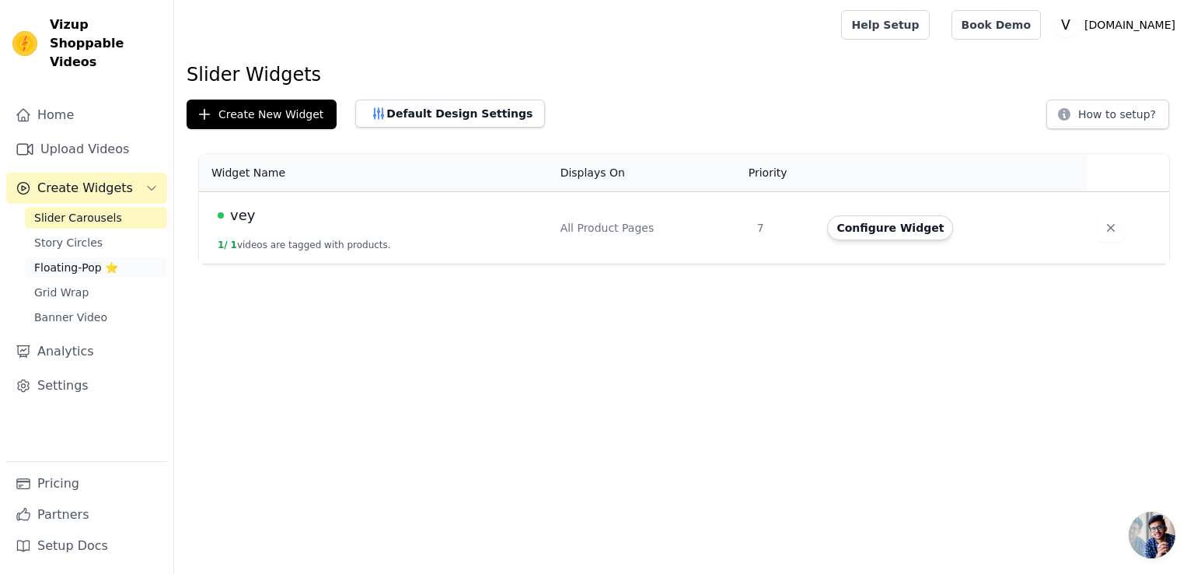
click at [85, 257] on link "Floating-Pop ⭐" at bounding box center [96, 268] width 142 height 22
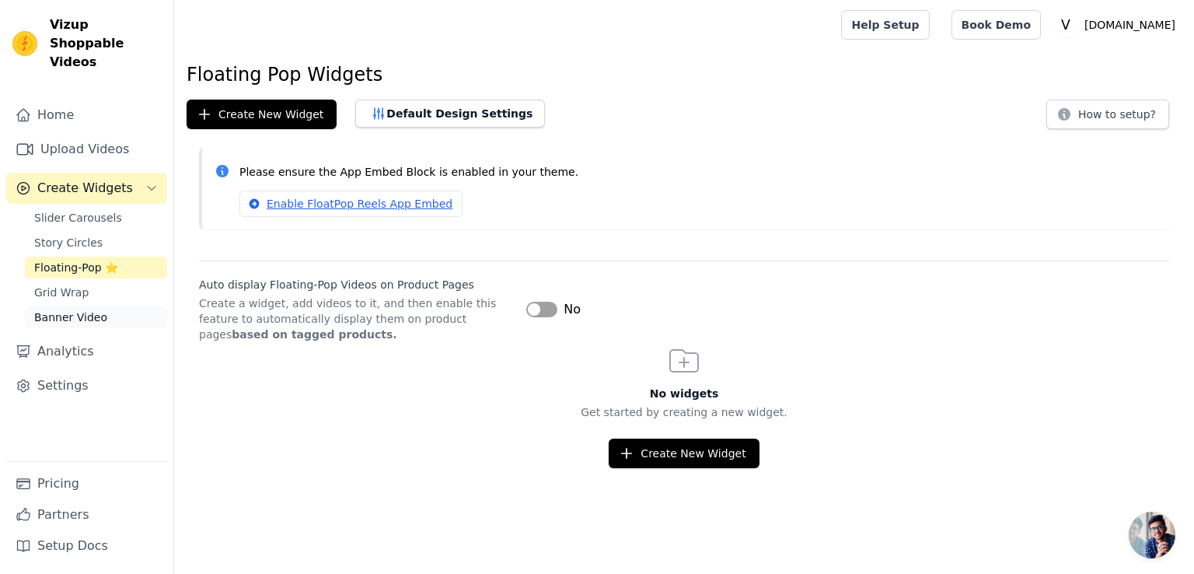
click at [83, 309] on span "Banner Video" at bounding box center [70, 317] width 73 height 16
